Goal: Task Accomplishment & Management: Manage account settings

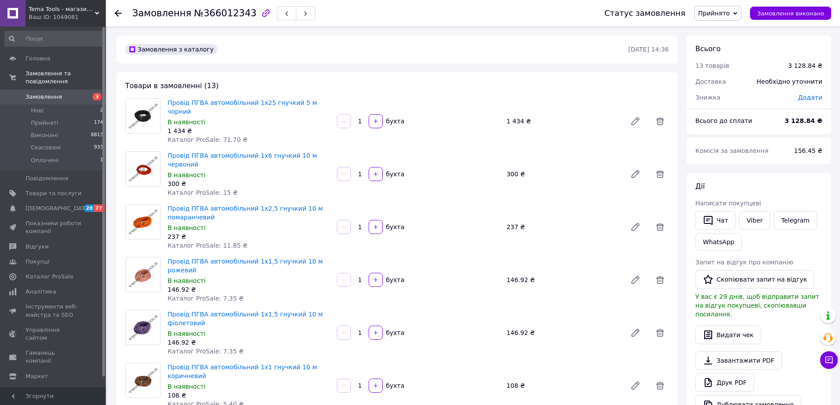
click at [116, 11] on icon at bounding box center [118, 13] width 7 height 7
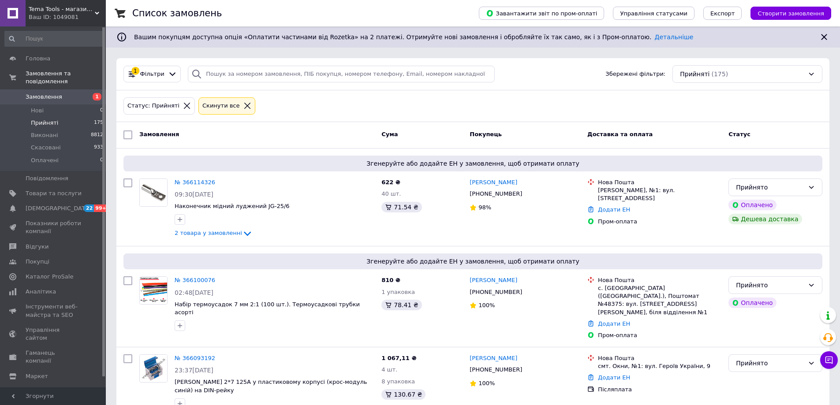
click at [183, 105] on icon at bounding box center [187, 106] width 8 height 8
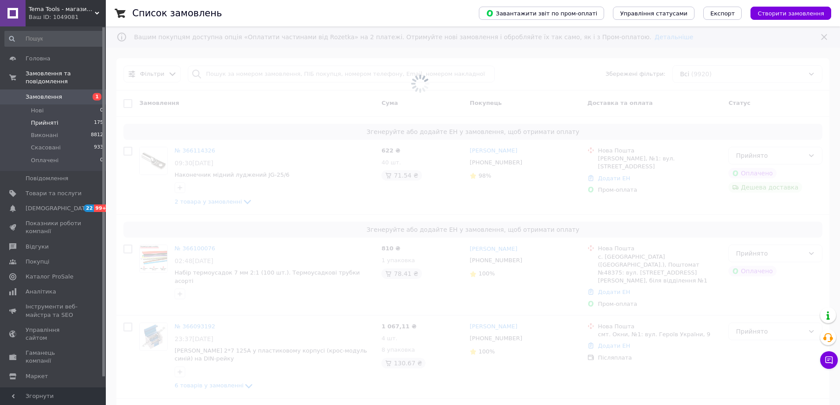
click at [801, 129] on span at bounding box center [420, 84] width 840 height 168
click at [791, 134] on span at bounding box center [420, 84] width 840 height 168
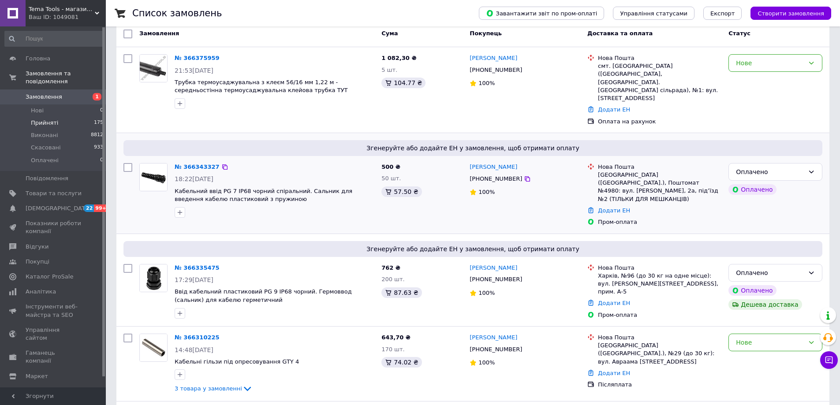
scroll to position [88, 0]
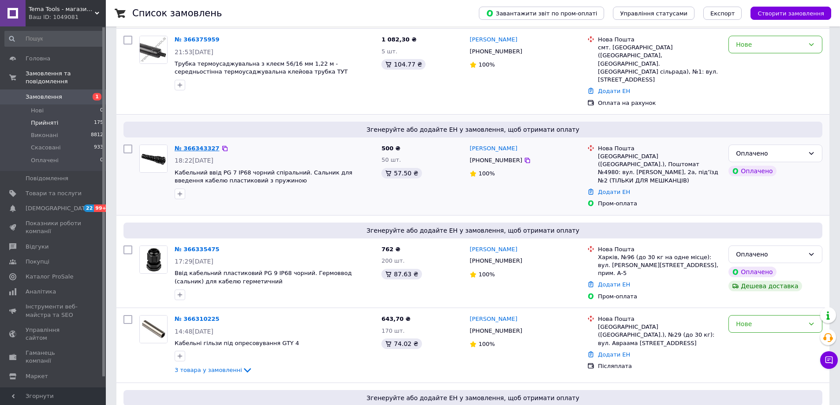
click at [193, 145] on link "№ 366343327" at bounding box center [197, 148] width 45 height 7
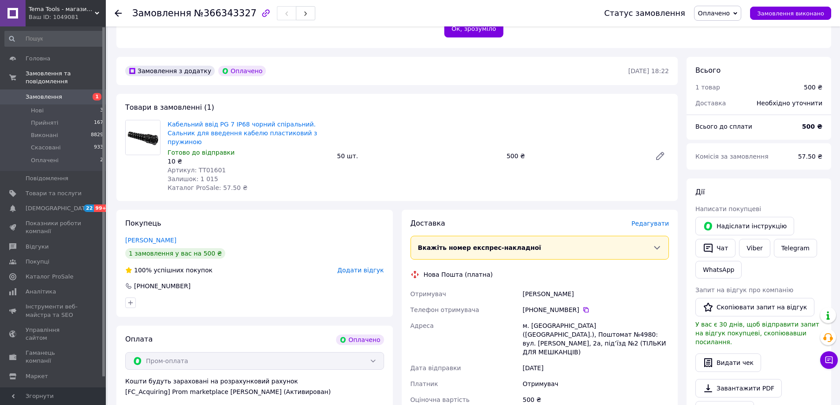
scroll to position [220, 0]
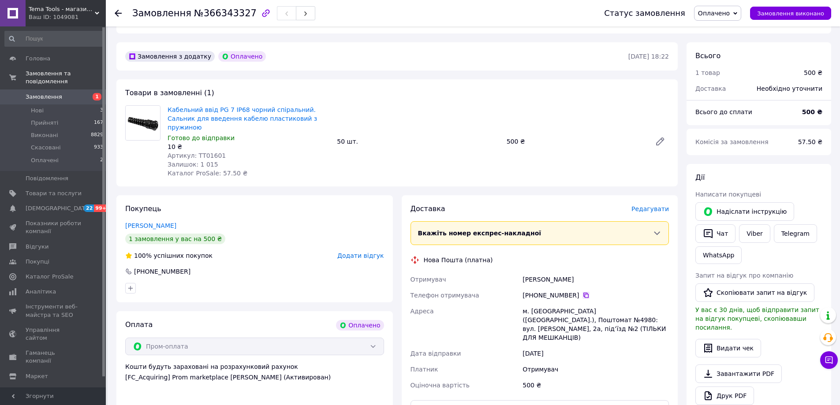
click at [583, 293] on icon at bounding box center [585, 295] width 5 height 5
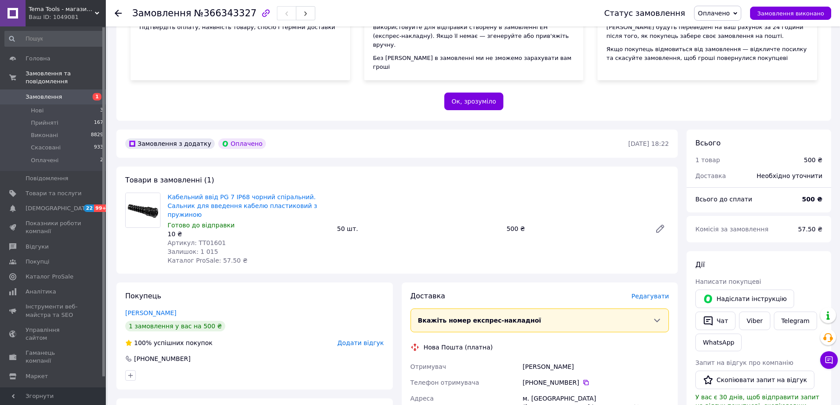
scroll to position [132, 0]
drag, startPoint x: 194, startPoint y: 227, endPoint x: 228, endPoint y: 222, distance: 34.7
click at [228, 239] on div "Артикул: ТТ01601" at bounding box center [249, 243] width 162 height 9
copy span "ТТ01601"
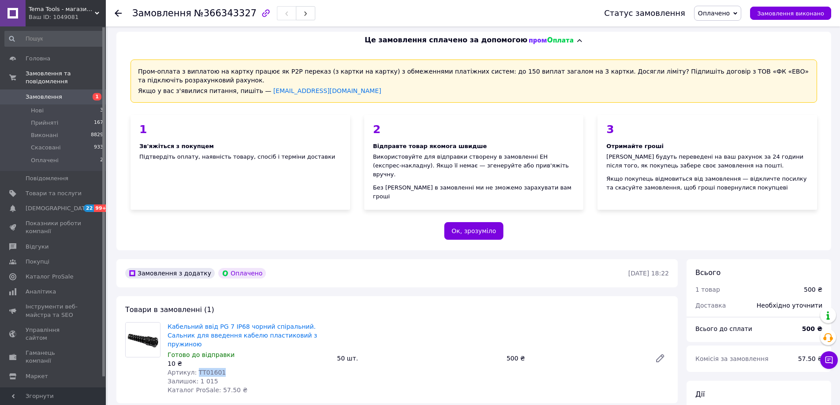
scroll to position [0, 0]
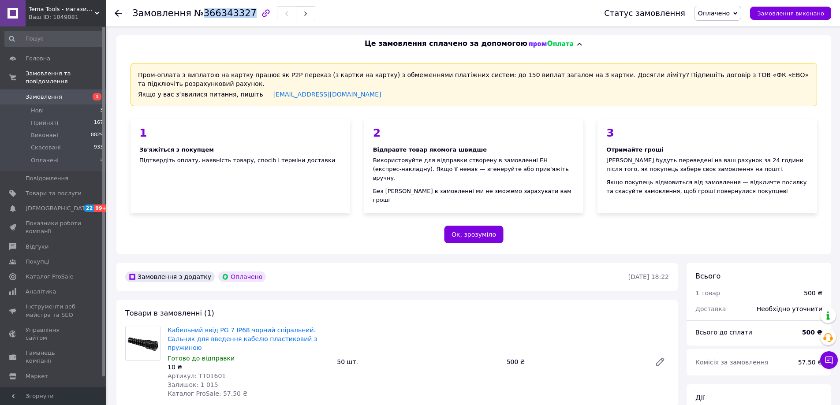
drag, startPoint x: 198, startPoint y: 13, endPoint x: 240, endPoint y: 13, distance: 42.3
click at [240, 13] on span "№366343327" at bounding box center [225, 13] width 63 height 11
copy span "366343327"
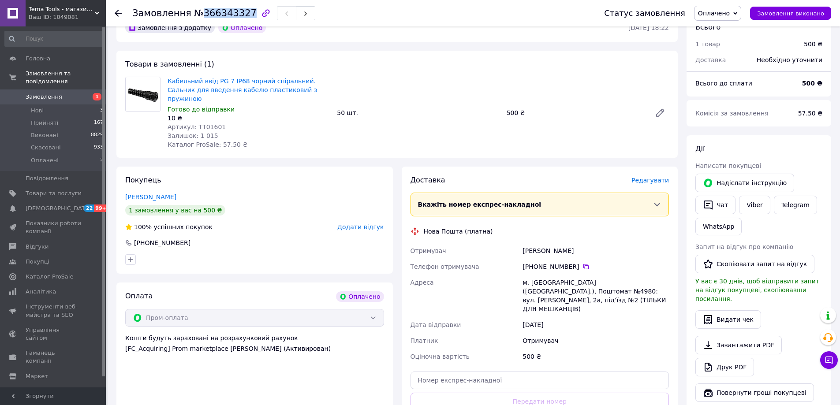
scroll to position [309, 0]
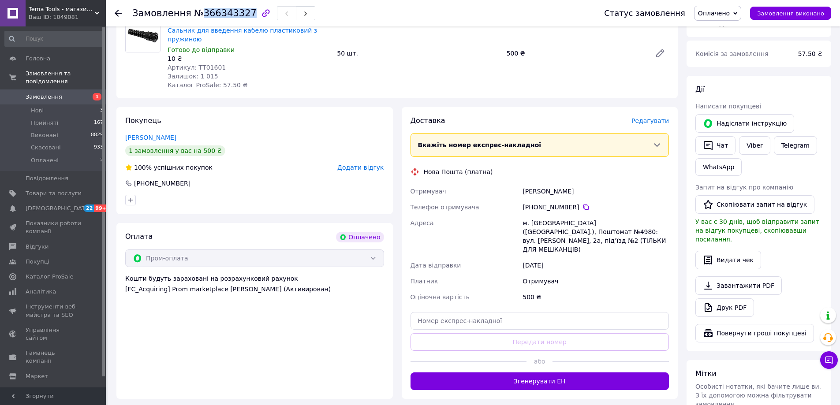
click at [730, 13] on span "Оплачено" at bounding box center [714, 13] width 32 height 7
click at [720, 30] on li "Прийнято" at bounding box center [717, 30] width 46 height 13
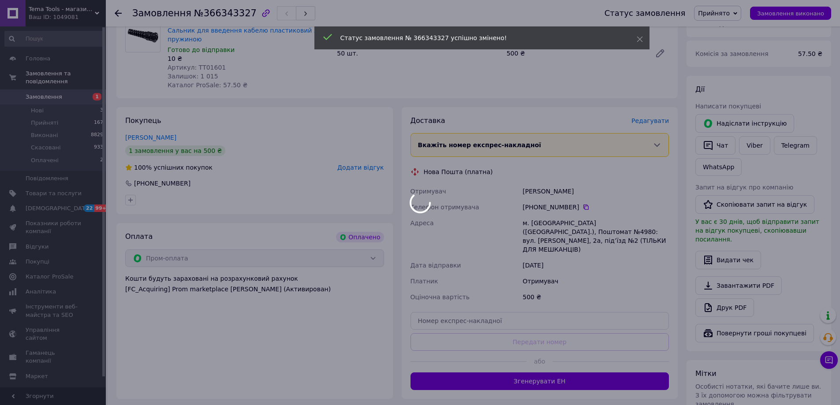
click at [115, 9] on div at bounding box center [420, 202] width 840 height 405
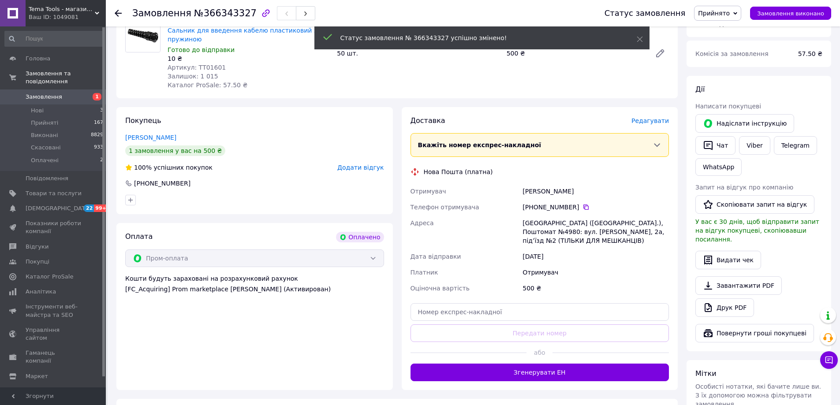
click at [115, 12] on use at bounding box center [118, 13] width 7 height 7
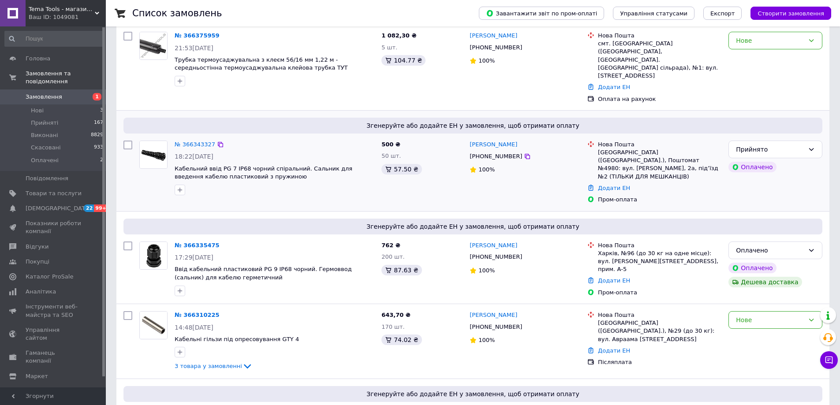
scroll to position [132, 0]
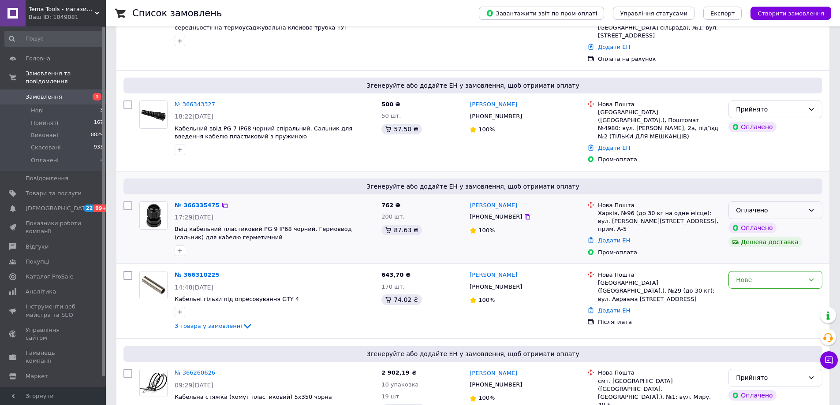
click at [771, 205] on div "Оплачено" at bounding box center [770, 210] width 68 height 10
click at [770, 201] on li "Прийнято" at bounding box center [775, 205] width 93 height 16
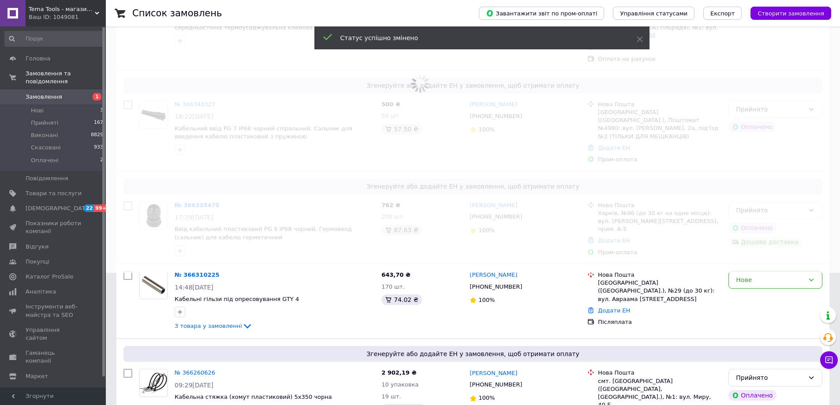
click at [195, 182] on span at bounding box center [420, 70] width 840 height 405
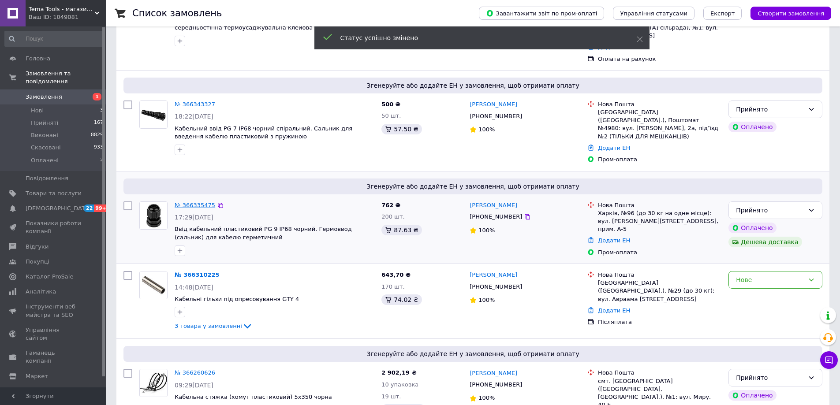
click at [193, 202] on link "№ 366335475" at bounding box center [195, 205] width 41 height 7
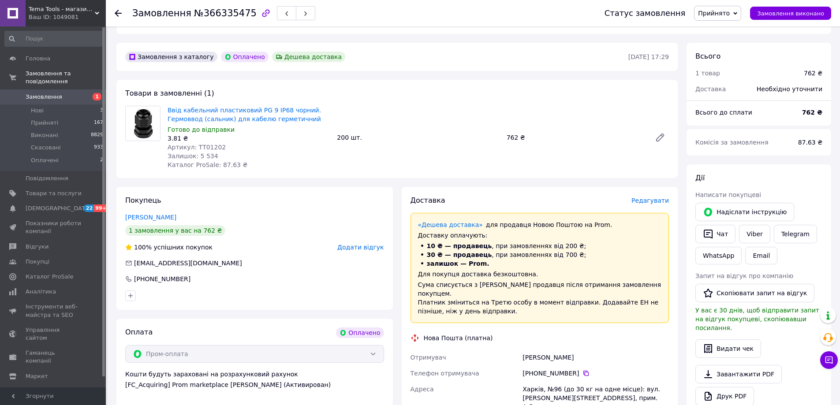
scroll to position [220, 0]
drag, startPoint x: 517, startPoint y: 340, endPoint x: 573, endPoint y: 342, distance: 56.0
click at [573, 349] on div "Отримувач [PERSON_NAME] Телефон отримувача [PHONE_NUMBER]   Адреса Харків, №96 …" at bounding box center [540, 405] width 262 height 113
copy div "Отримувач [PERSON_NAME]"
click at [583, 370] on icon at bounding box center [585, 372] width 5 height 5
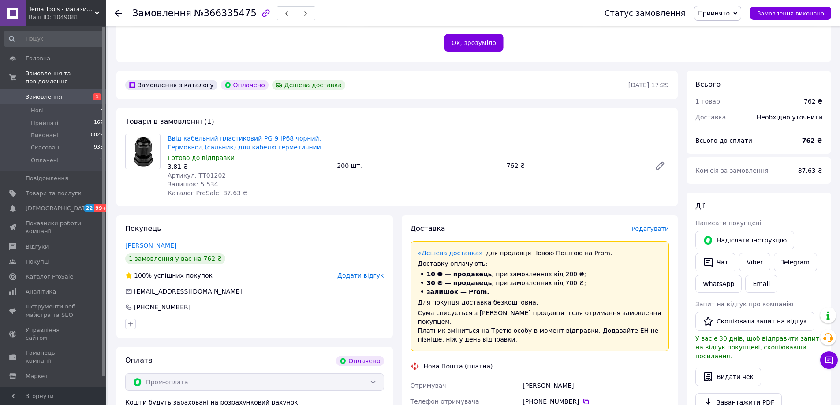
scroll to position [176, 0]
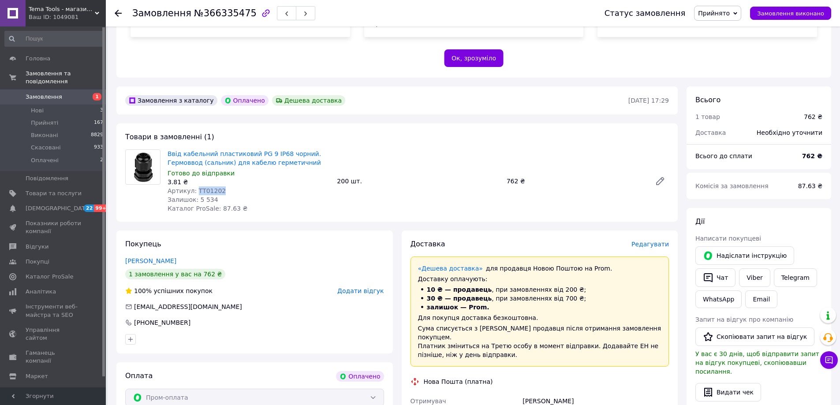
drag, startPoint x: 205, startPoint y: 179, endPoint x: 218, endPoint y: 179, distance: 12.3
click at [218, 186] on div "Артикул: ТТ01202" at bounding box center [249, 190] width 162 height 9
copy span "ТТ01202"
drag, startPoint x: 198, startPoint y: 13, endPoint x: 240, endPoint y: 16, distance: 42.0
click at [240, 16] on span "№366335475" at bounding box center [225, 13] width 63 height 11
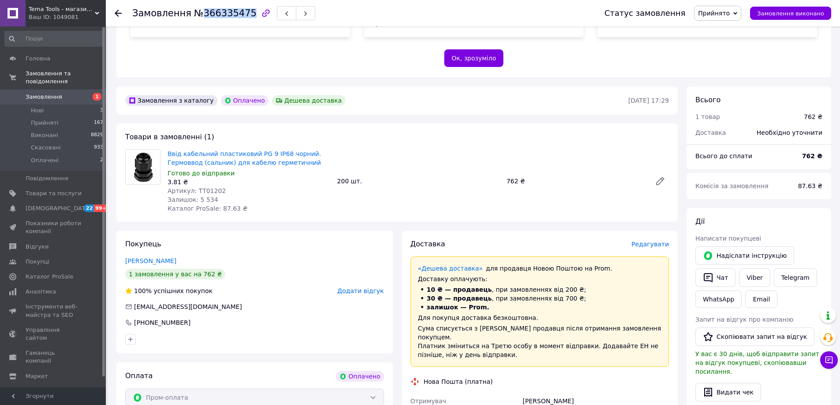
copy span "366335475"
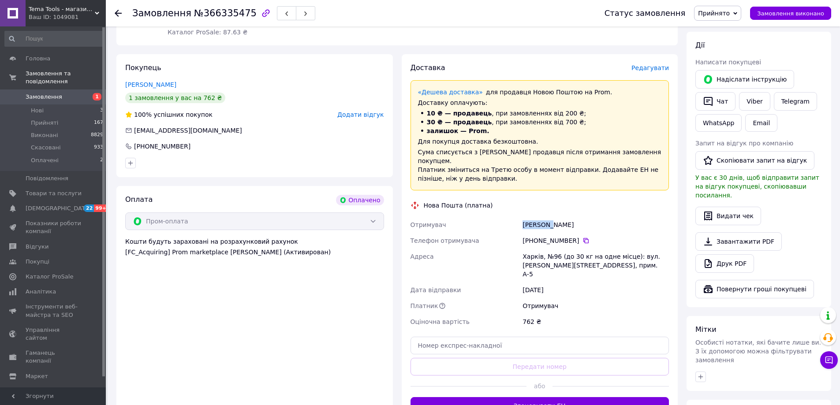
drag, startPoint x: 522, startPoint y: 207, endPoint x: 549, endPoint y: 207, distance: 26.9
click at [549, 217] on div "[PERSON_NAME]" at bounding box center [596, 225] width 150 height 16
copy div "Сморода"
click at [118, 11] on use at bounding box center [118, 13] width 7 height 7
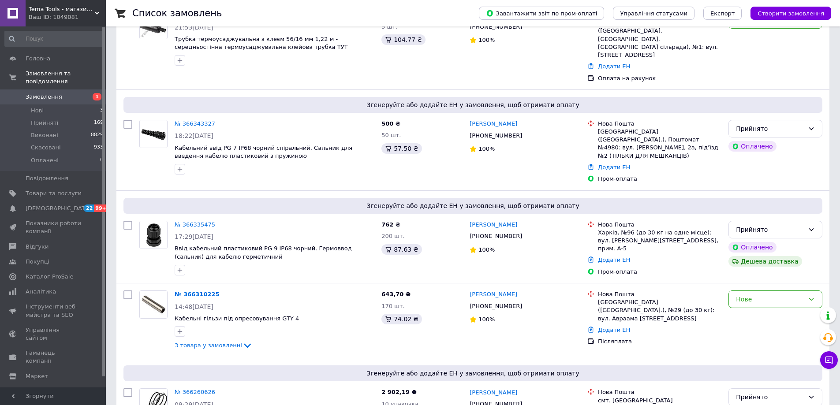
scroll to position [132, 0]
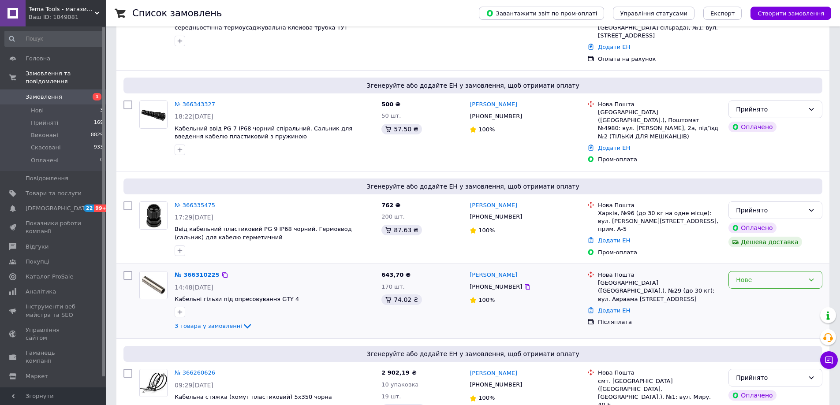
drag, startPoint x: 752, startPoint y: 252, endPoint x: 749, endPoint y: 264, distance: 12.8
click at [752, 275] on div "Нове" at bounding box center [770, 280] width 68 height 10
drag, startPoint x: 747, startPoint y: 272, endPoint x: 704, endPoint y: 260, distance: 44.8
click at [745, 271] on li "Прийнято" at bounding box center [775, 274] width 93 height 16
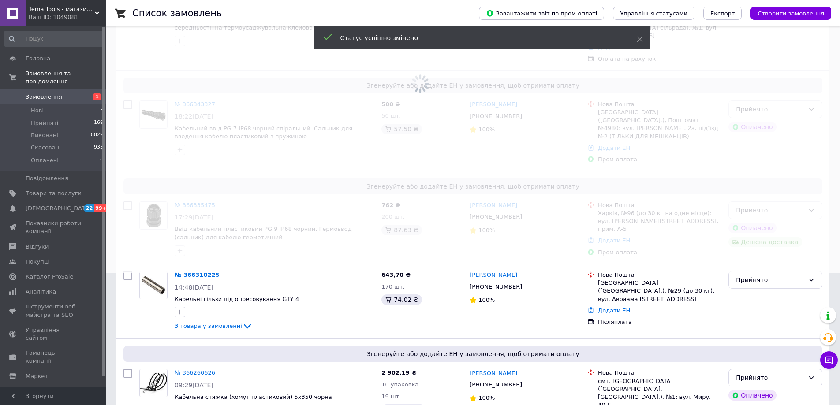
click at [197, 248] on span at bounding box center [420, 70] width 840 height 405
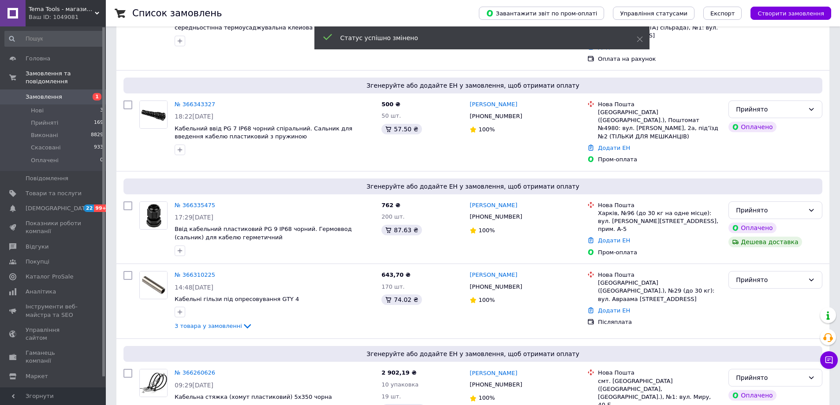
click at [198, 272] on link "№ 366310225" at bounding box center [195, 275] width 41 height 7
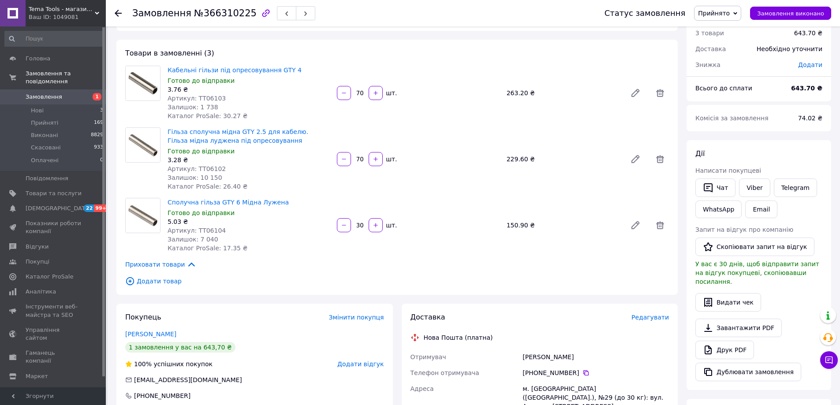
scroll to position [176, 0]
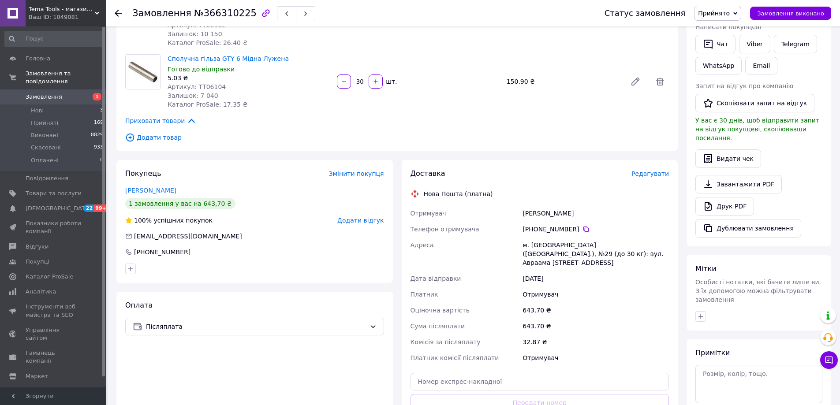
drag, startPoint x: 512, startPoint y: 214, endPoint x: 575, endPoint y: 214, distance: 63.0
click at [575, 214] on div "Отримувач [PERSON_NAME] Телефон отримувача [PHONE_NUMBER]   Адреса м. [GEOGRAPH…" at bounding box center [540, 285] width 262 height 160
copy div "Отримувач [PERSON_NAME]"
click at [582, 230] on icon at bounding box center [585, 229] width 7 height 7
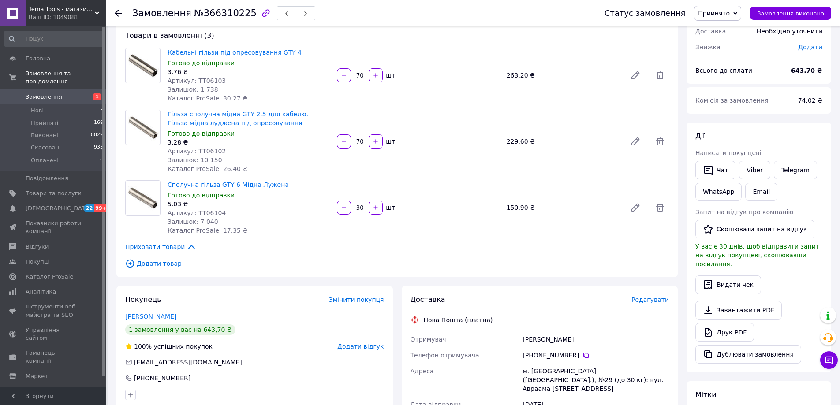
scroll to position [0, 0]
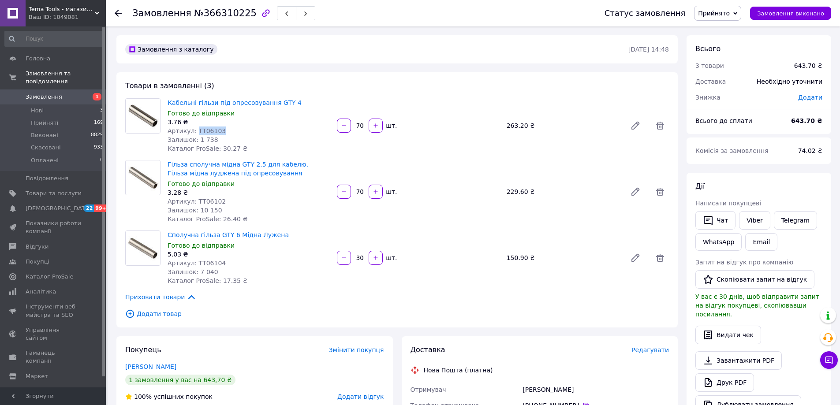
drag, startPoint x: 193, startPoint y: 129, endPoint x: 225, endPoint y: 128, distance: 32.2
click at [225, 128] on div "Артикул: ТТ06103" at bounding box center [249, 131] width 162 height 9
copy span "ТТ06103"
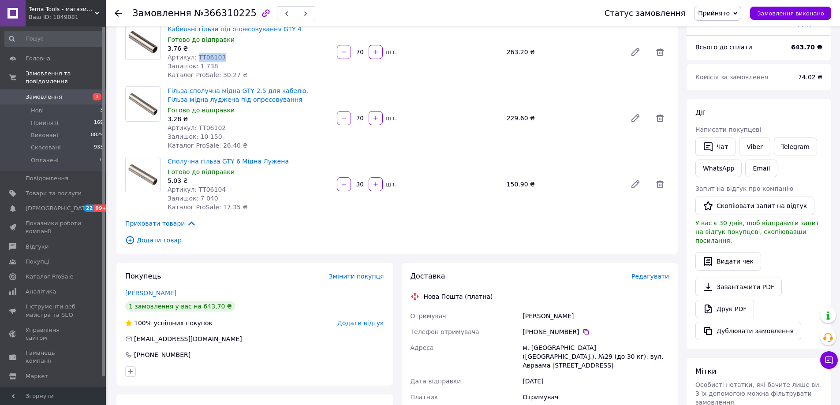
scroll to position [176, 0]
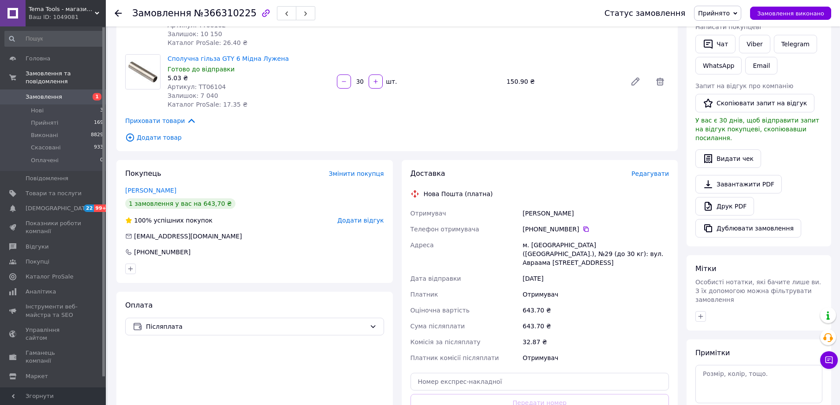
click at [118, 12] on icon at bounding box center [118, 13] width 7 height 7
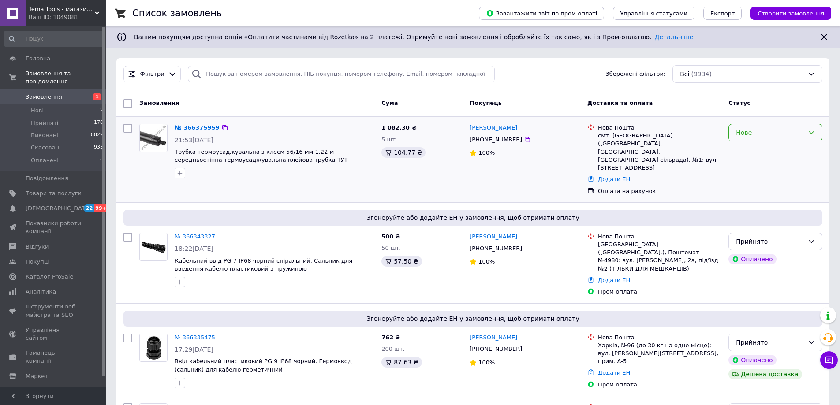
click at [754, 132] on div "Нове" at bounding box center [770, 133] width 68 height 10
click at [749, 154] on li "Прийнято" at bounding box center [775, 152] width 93 height 16
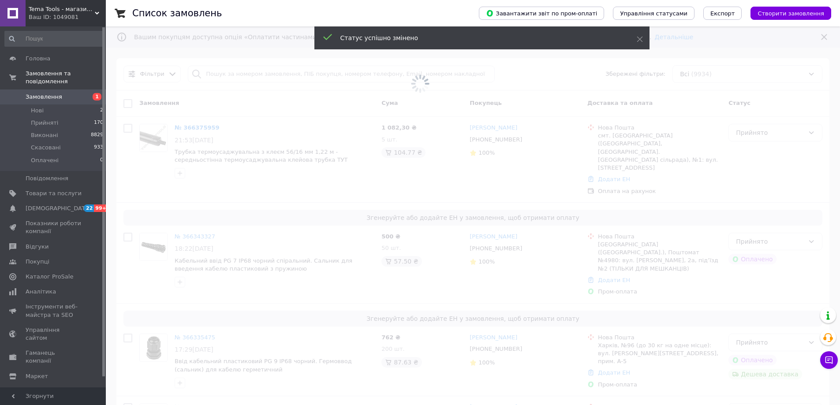
click at [193, 128] on span at bounding box center [420, 84] width 840 height 168
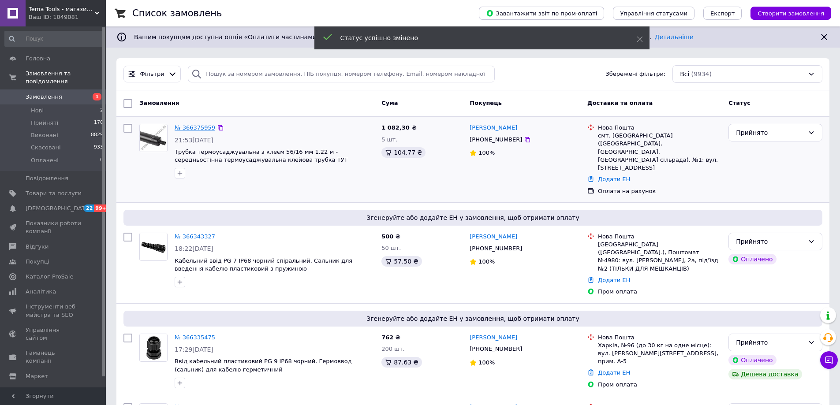
click at [202, 130] on link "№ 366375959" at bounding box center [195, 127] width 41 height 7
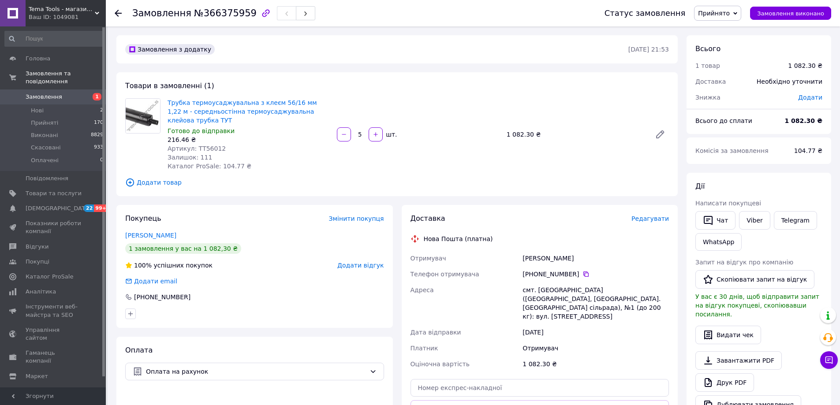
drag, startPoint x: 521, startPoint y: 250, endPoint x: 575, endPoint y: 250, distance: 54.7
click at [575, 250] on div "Отримувач [PERSON_NAME] Телефон отримувача [PHONE_NUMBER]   [GEOGRAPHIC_DATA] с…" at bounding box center [540, 311] width 262 height 122
copy div "Отримувач [PERSON_NAME]"
click at [582, 271] on icon at bounding box center [585, 274] width 7 height 7
drag, startPoint x: 193, startPoint y: 138, endPoint x: 221, endPoint y: 138, distance: 28.2
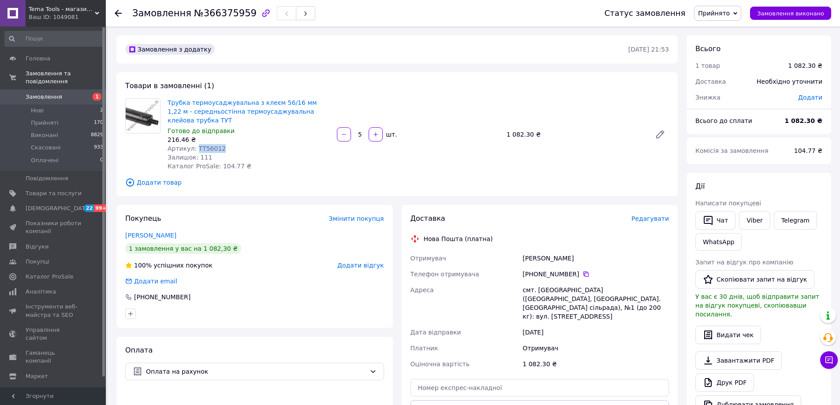
click at [221, 144] on div "Артикул: ТТ56012" at bounding box center [249, 148] width 162 height 9
copy span "ТТ56012"
click at [119, 11] on icon at bounding box center [118, 13] width 7 height 7
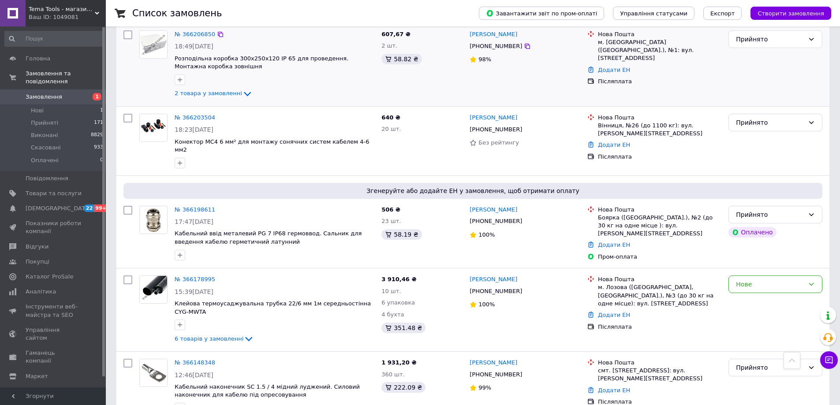
scroll to position [838, 0]
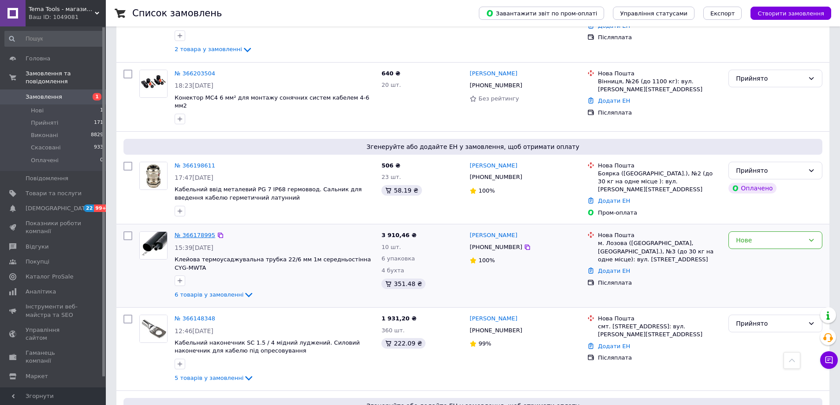
click at [200, 232] on link "№ 366178995" at bounding box center [195, 235] width 41 height 7
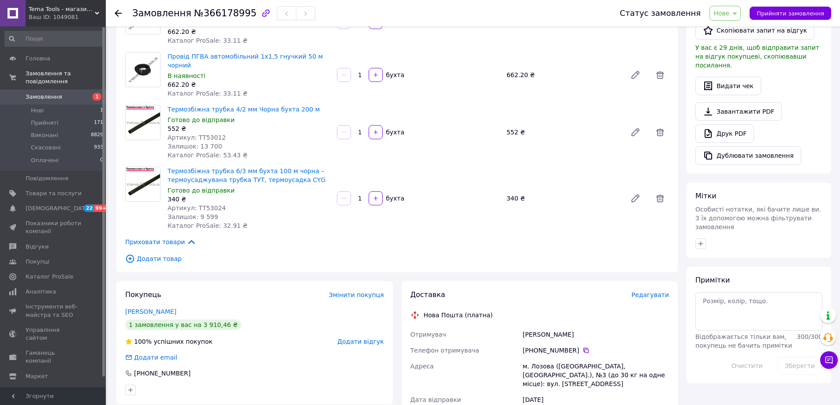
scroll to position [264, 0]
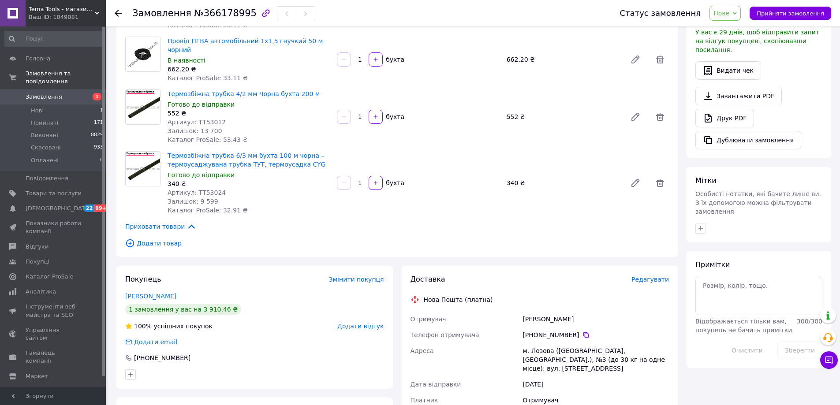
drag, startPoint x: 517, startPoint y: 297, endPoint x: 583, endPoint y: 298, distance: 66.1
click at [583, 311] on div "Отримувач [PERSON_NAME] Телефон отримувача [PHONE_NUMBER]   Адреса м. Лозова ([…" at bounding box center [540, 391] width 262 height 160
